Goal: Use online tool/utility: Utilize a website feature to perform a specific function

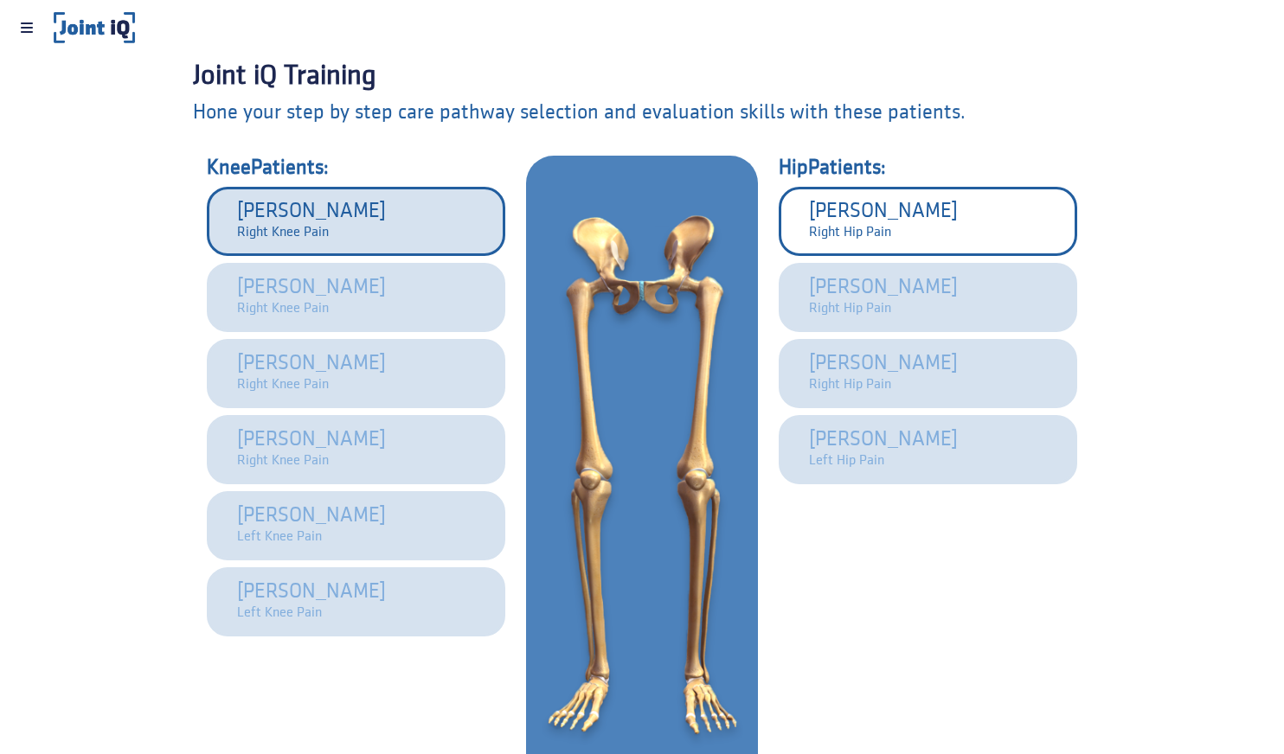
click at [359, 243] on button "[PERSON_NAME]ight knee Pain" at bounding box center [356, 221] width 298 height 69
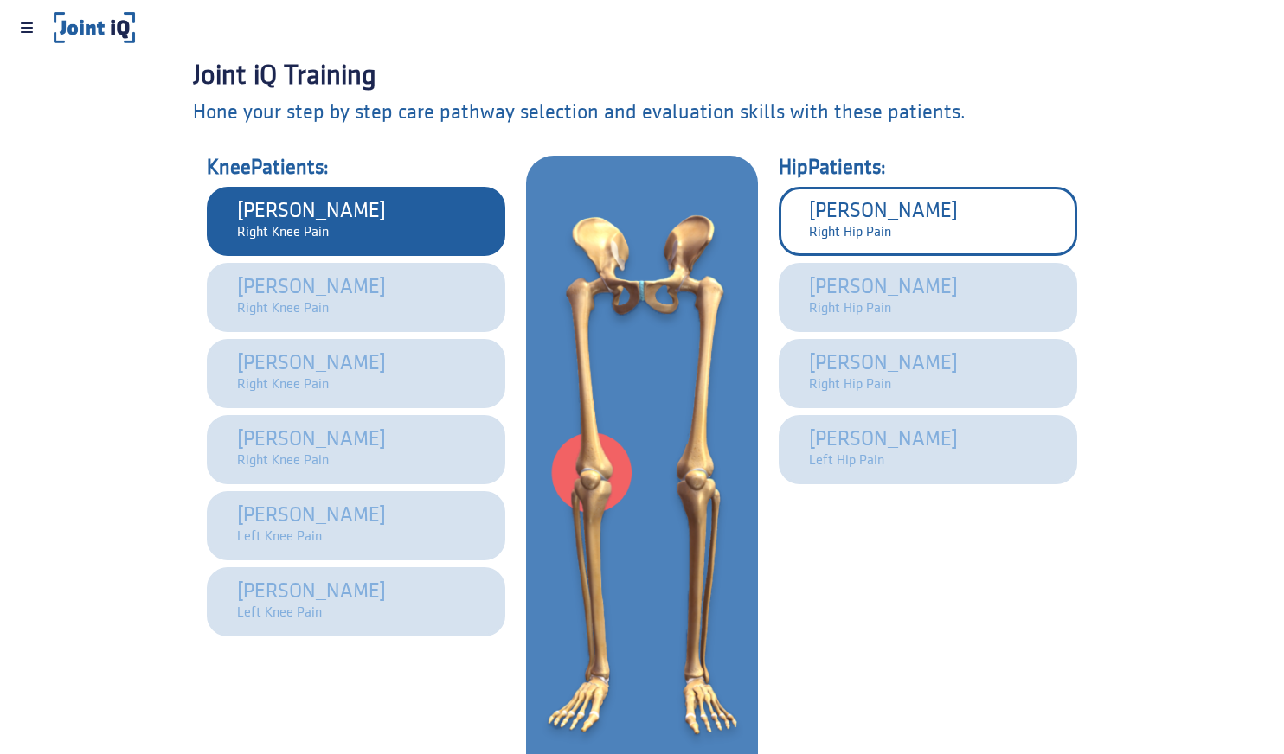
click at [327, 664] on div "knee Patients: [PERSON_NAME] right knee Pain [PERSON_NAME] right knee Pain [PER…" at bounding box center [356, 476] width 312 height 640
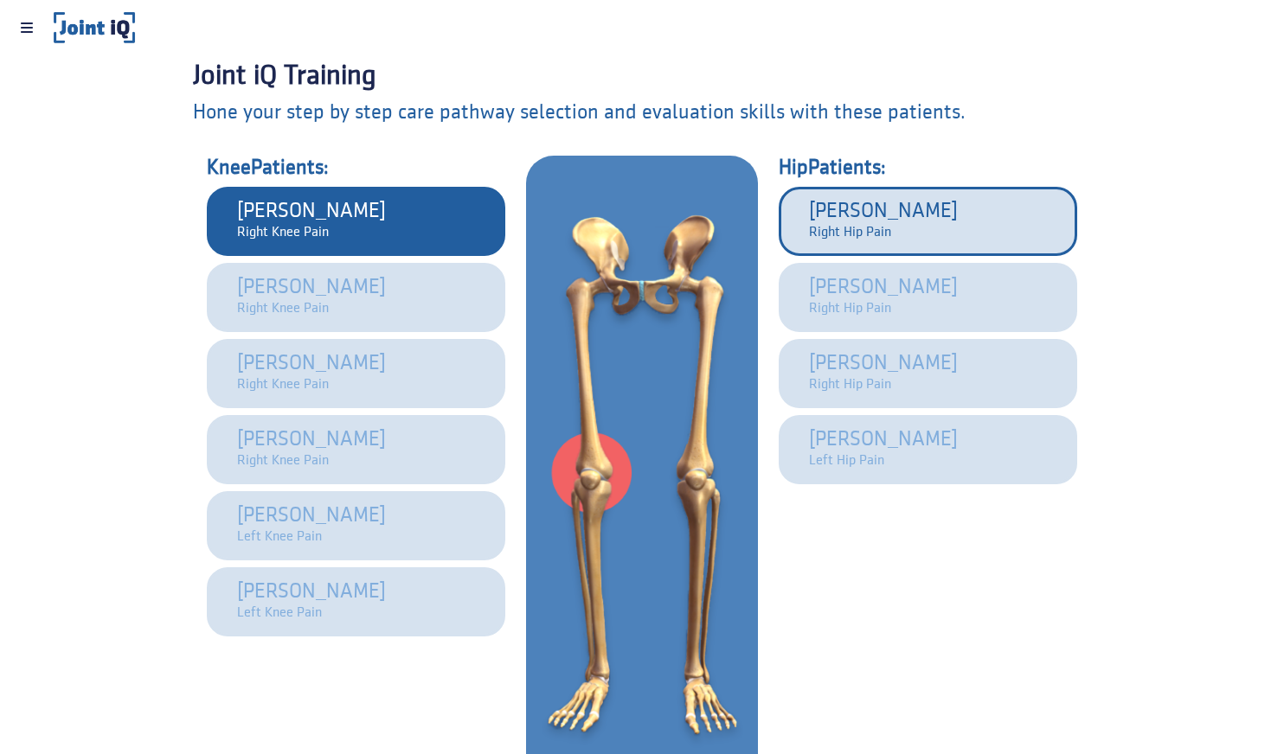
click at [909, 208] on div "[PERSON_NAME]ip Pain" at bounding box center [883, 221] width 149 height 43
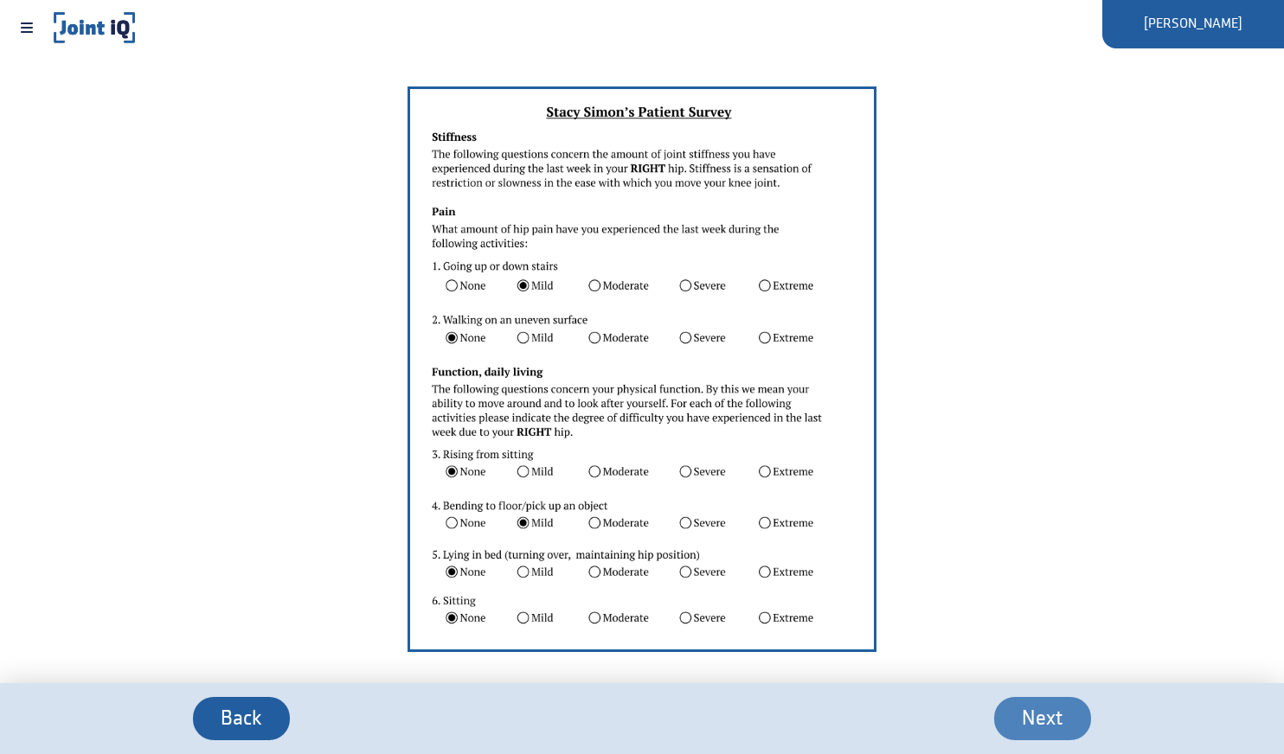
click at [1010, 708] on button "Next" at bounding box center [1042, 718] width 97 height 43
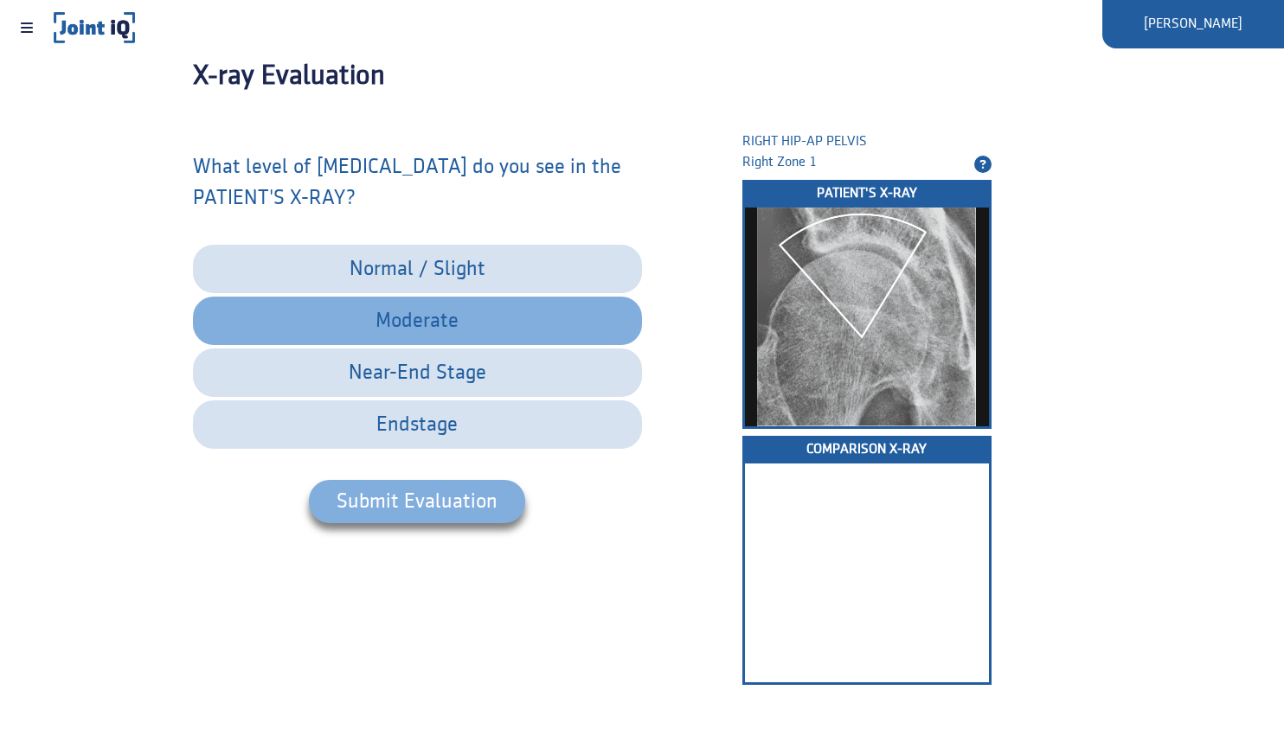
click at [414, 330] on span "moderate" at bounding box center [417, 321] width 388 height 22
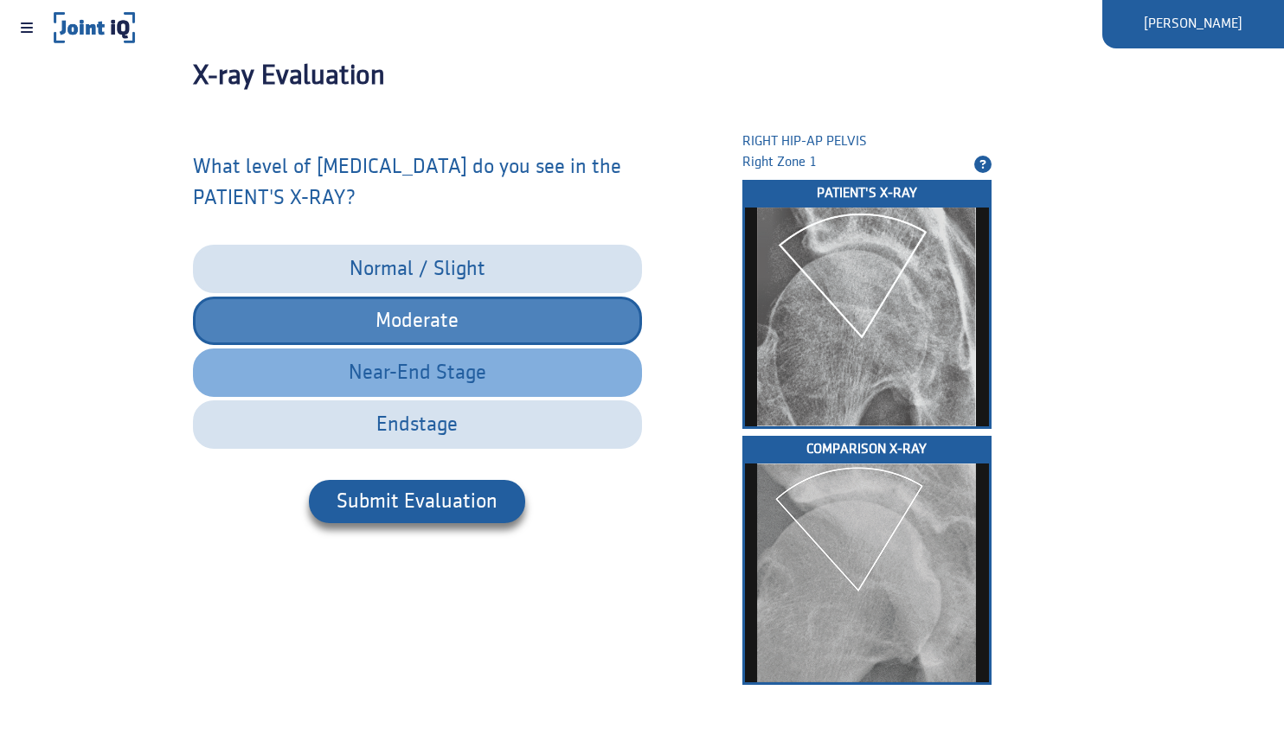
click at [420, 356] on button "near-End stage" at bounding box center [417, 373] width 449 height 48
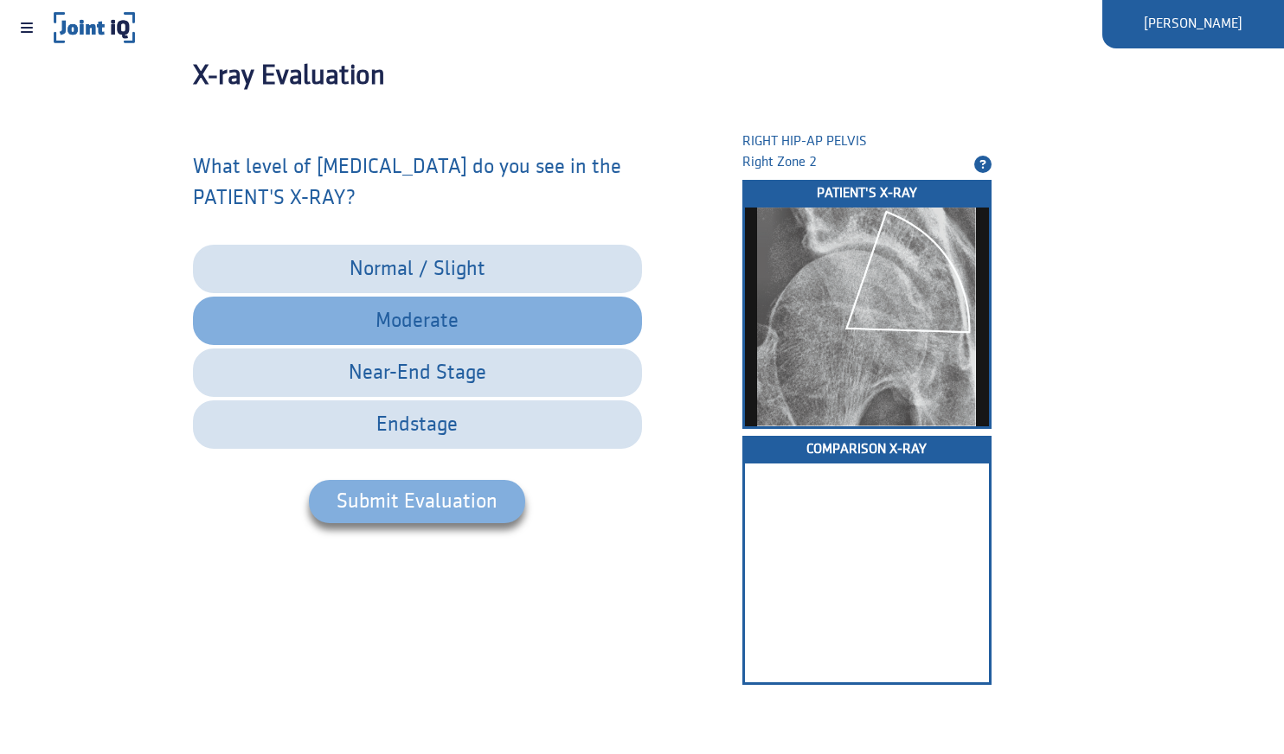
click at [405, 336] on button "moderate" at bounding box center [417, 321] width 449 height 48
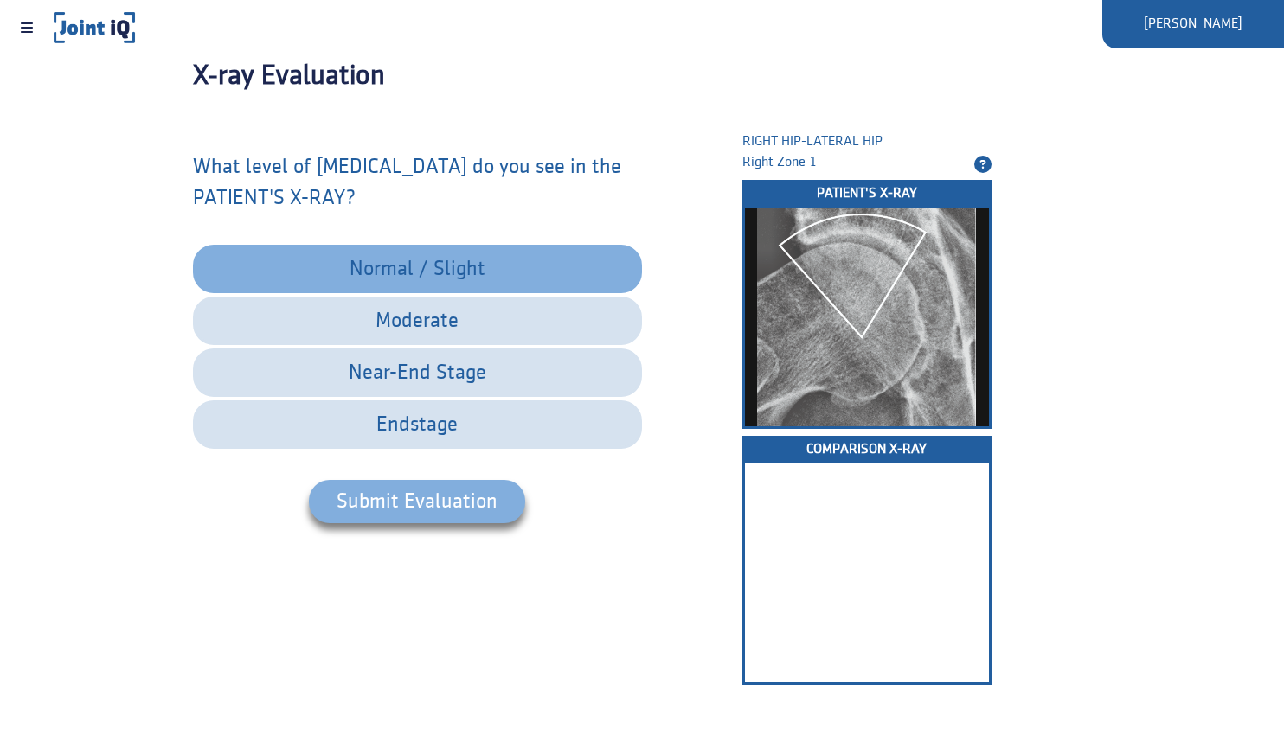
click at [476, 280] on button "normal / slight" at bounding box center [417, 269] width 449 height 48
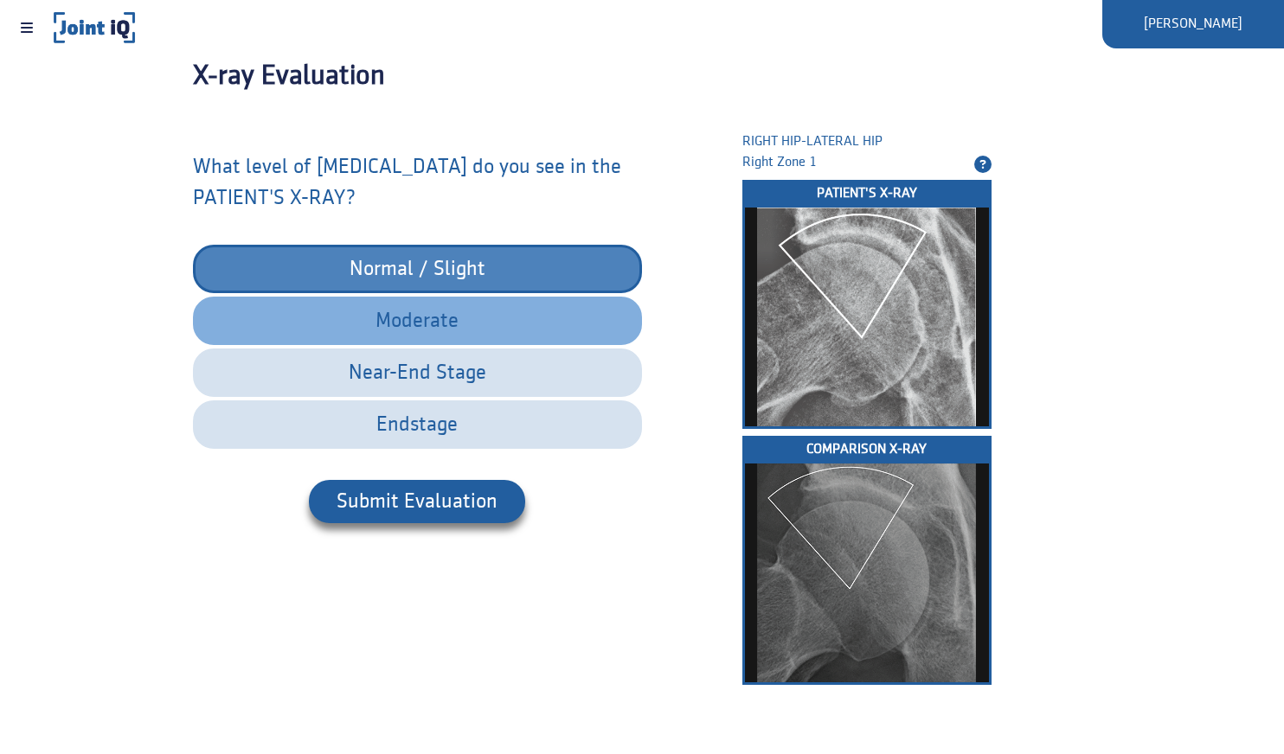
click at [467, 323] on span "moderate" at bounding box center [417, 321] width 388 height 22
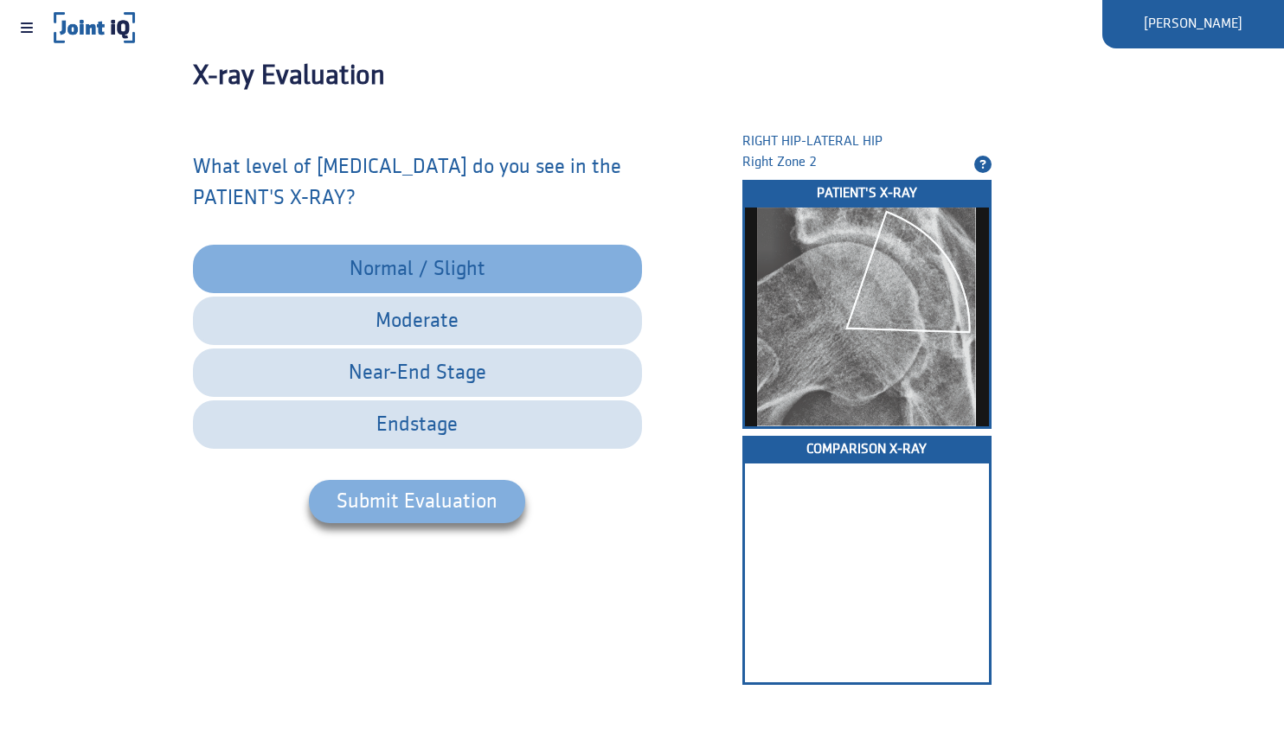
click at [436, 262] on span "normal / slight" at bounding box center [417, 269] width 388 height 22
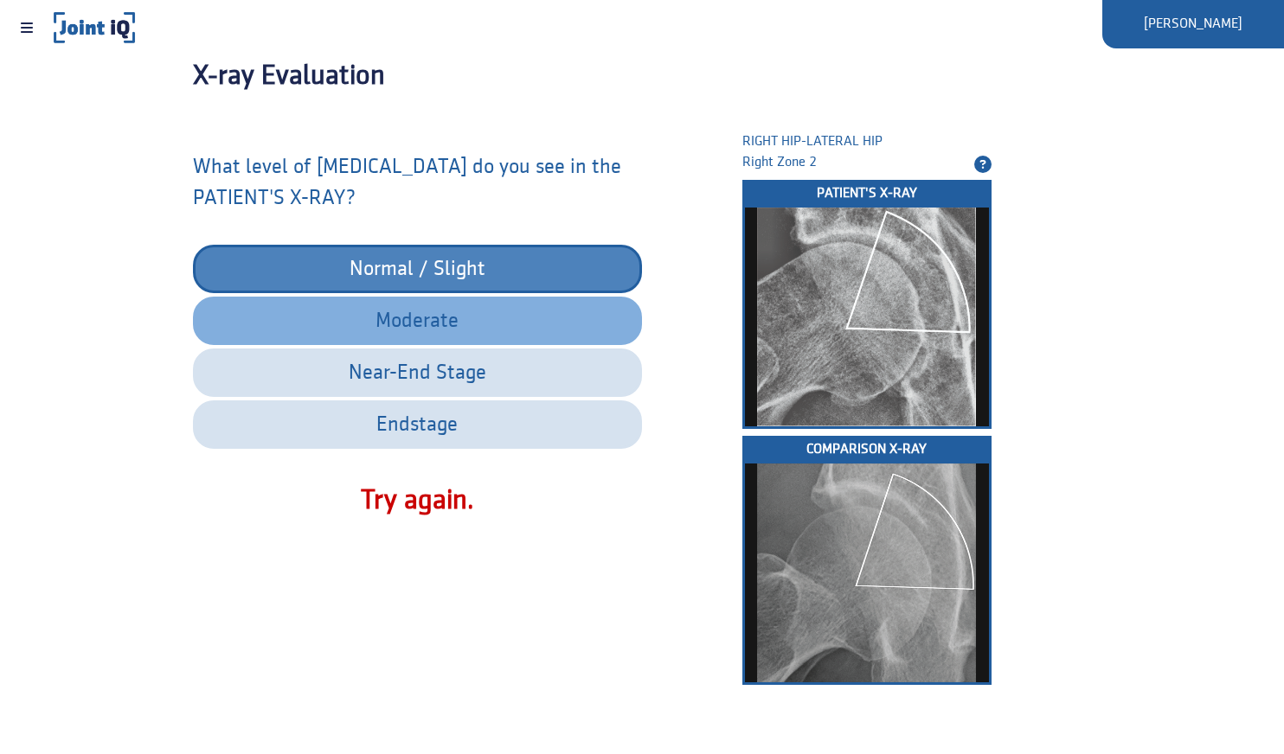
click at [460, 329] on span "moderate" at bounding box center [417, 321] width 388 height 22
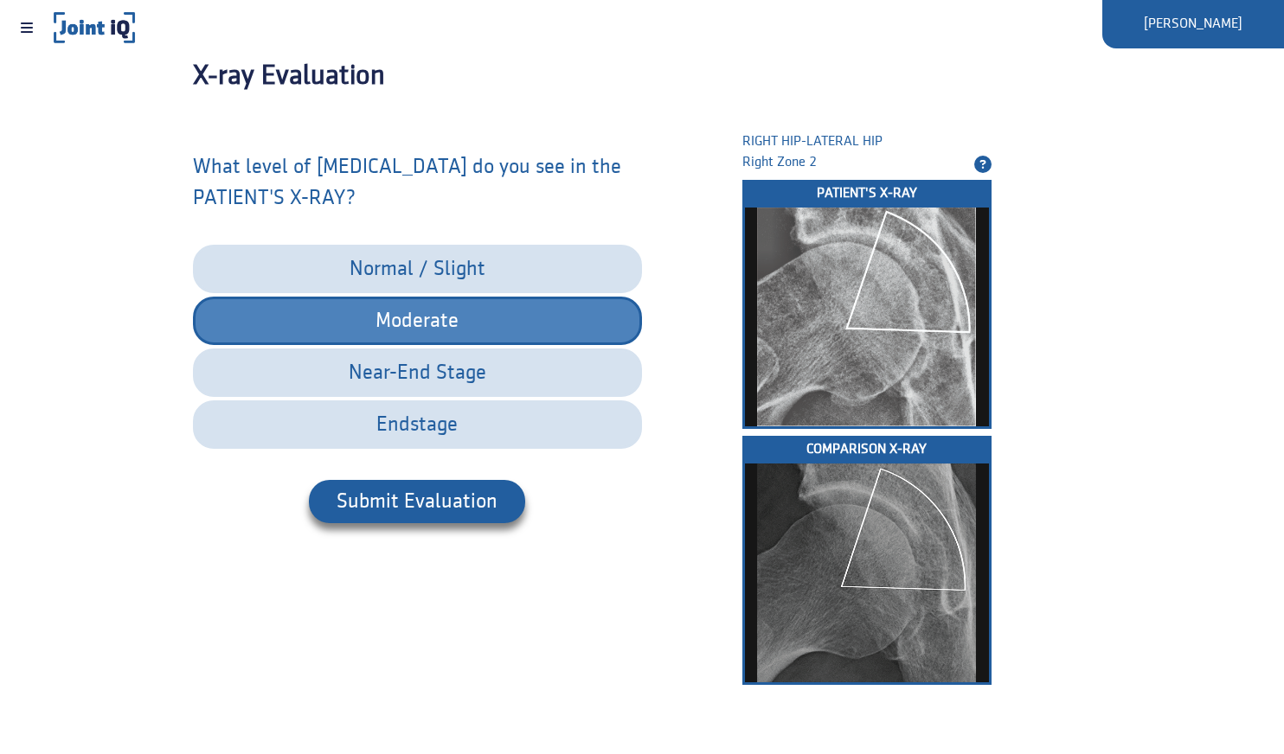
click at [451, 460] on div "What level of [MEDICAL_DATA] do you see in the PATIENT'S X-RAY? normal / slight…" at bounding box center [417, 440] width 449 height 630
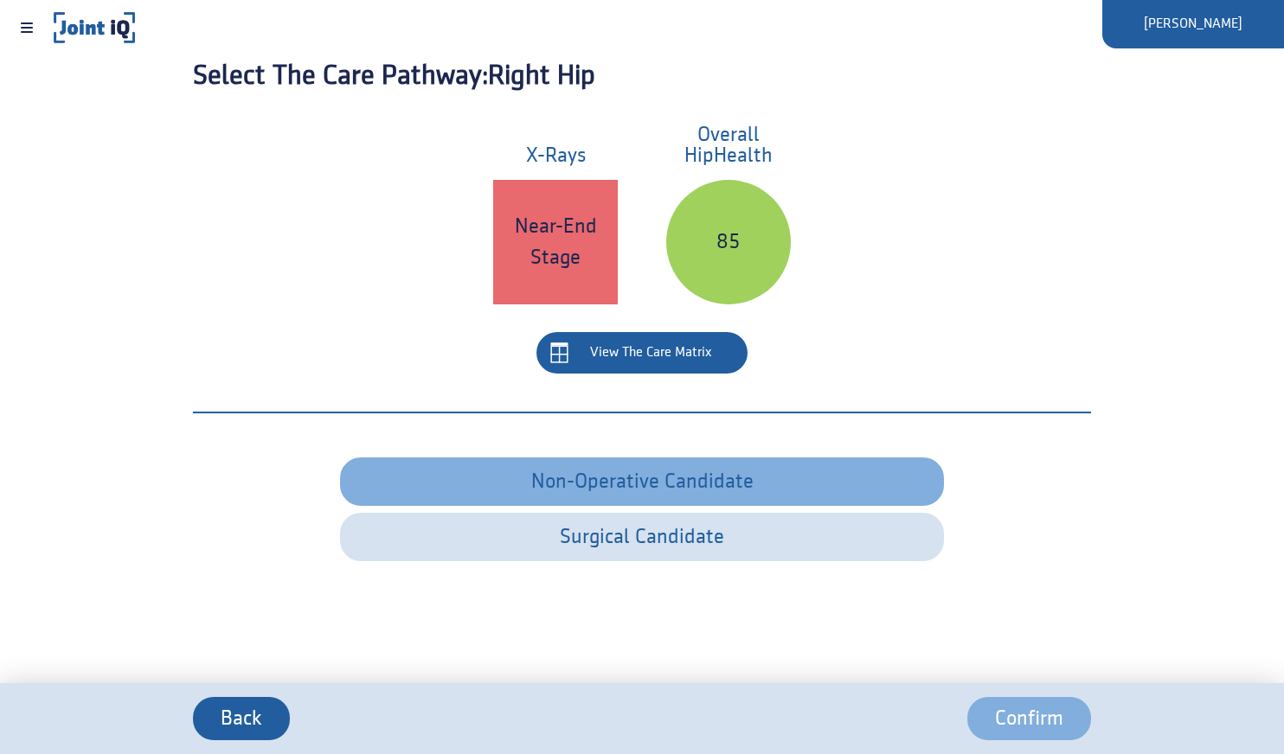
click at [712, 484] on span "Non-Operative Candidate" at bounding box center [641, 482] width 543 height 22
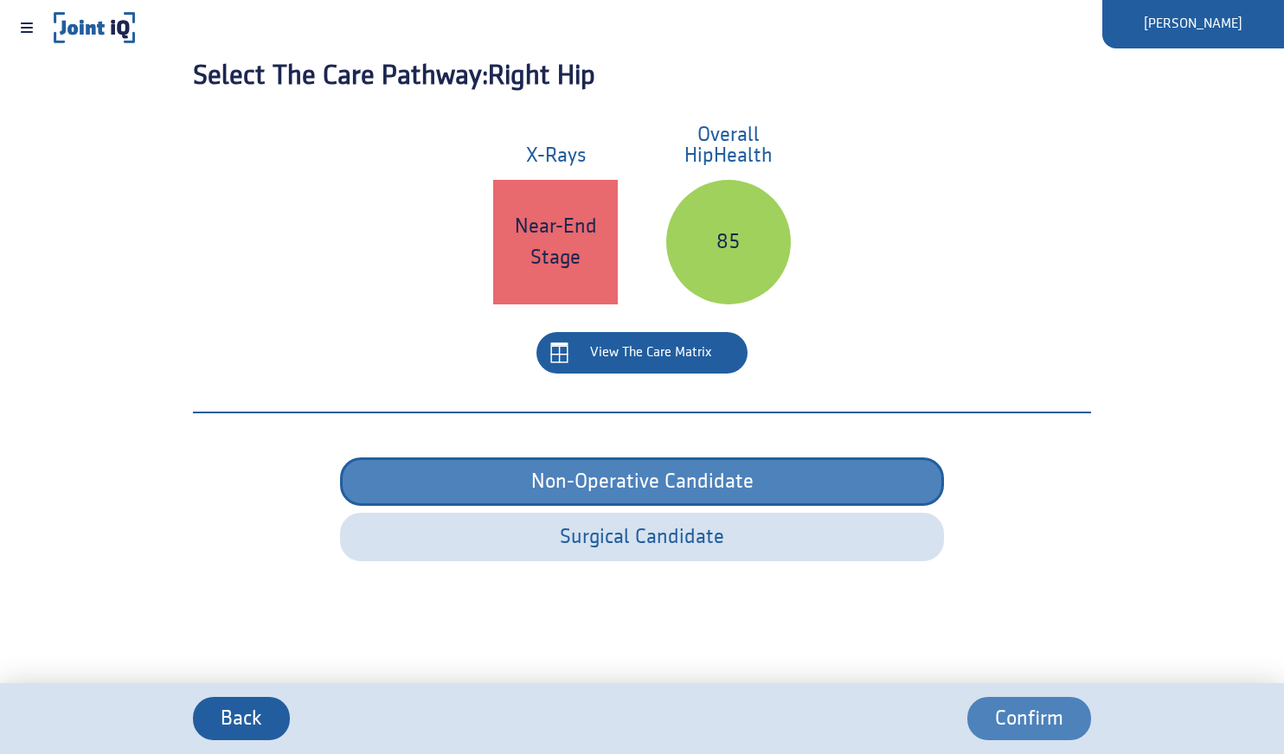
click at [1023, 717] on span "Confirm" at bounding box center [1029, 719] width 68 height 22
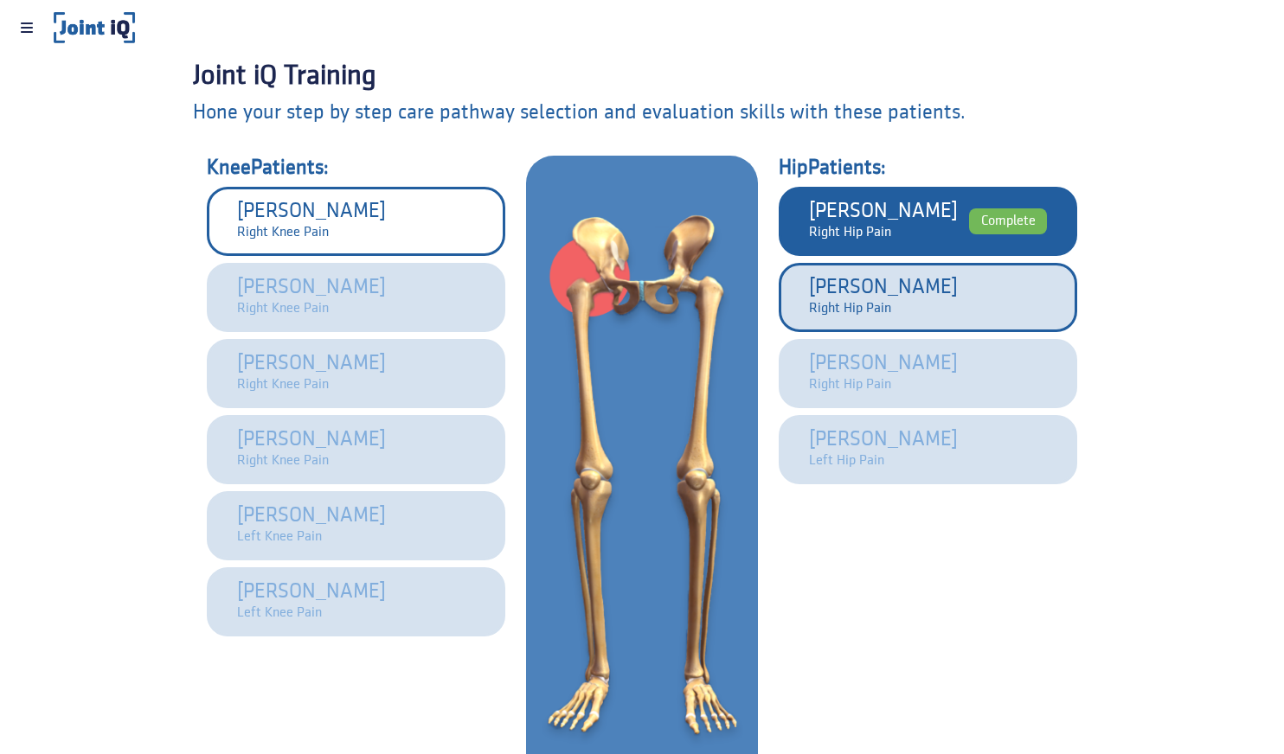
click at [906, 306] on button "[PERSON_NAME]ip Pain" at bounding box center [928, 297] width 298 height 69
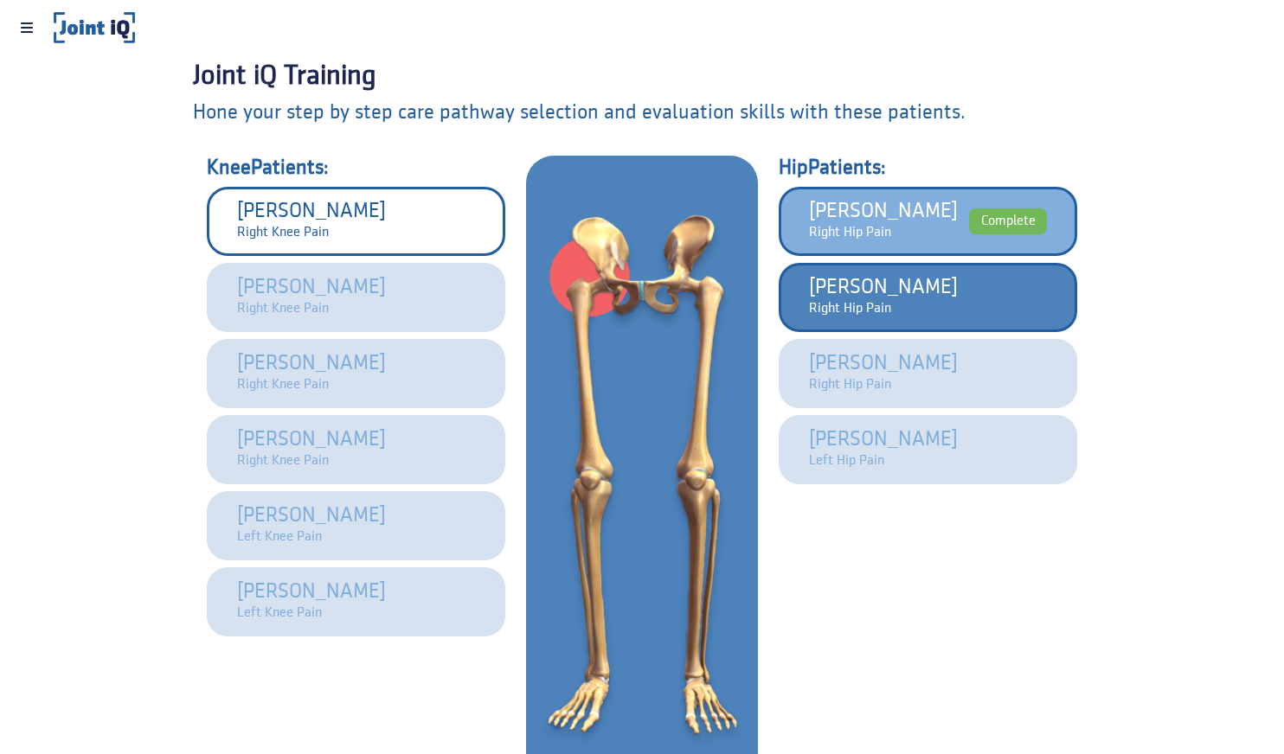
click at [906, 306] on button "[PERSON_NAME]ip Pain" at bounding box center [928, 297] width 298 height 69
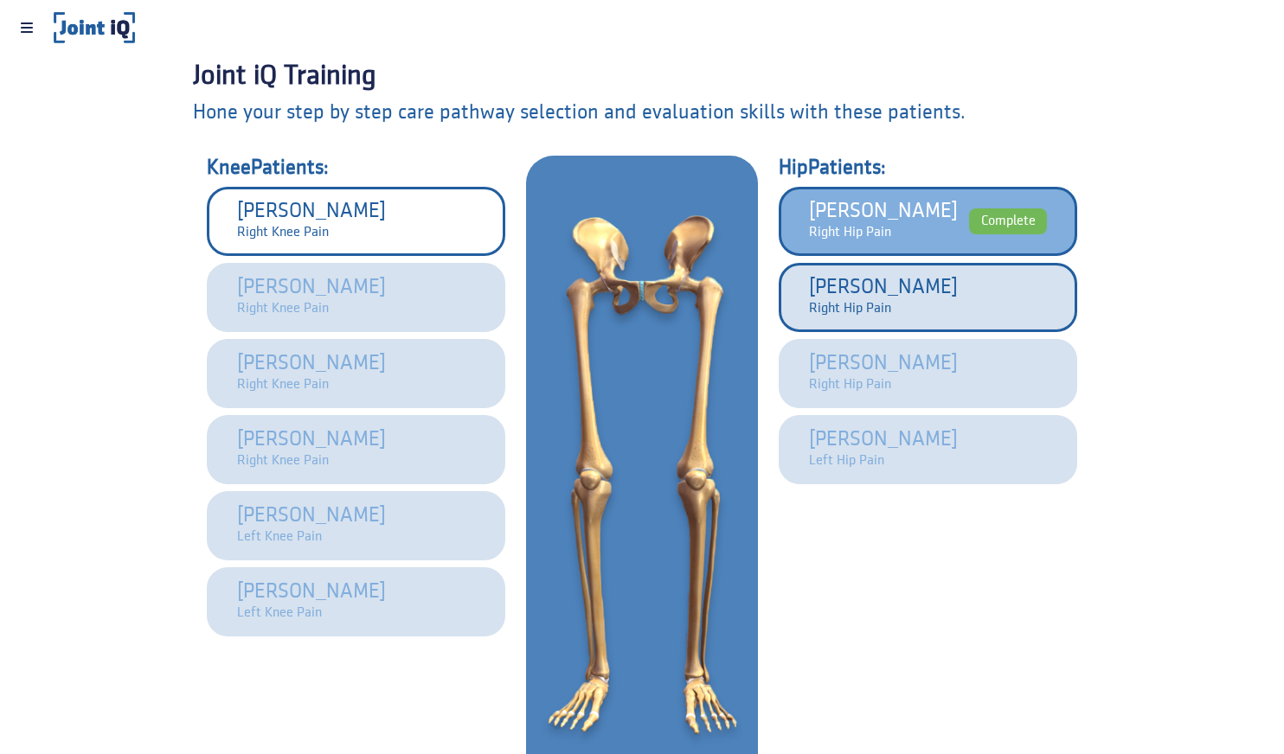
click at [906, 306] on button "[PERSON_NAME]ip Pain" at bounding box center [928, 297] width 298 height 69
